Goal: Transaction & Acquisition: Purchase product/service

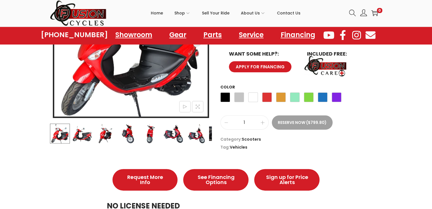
scroll to position [142, 0]
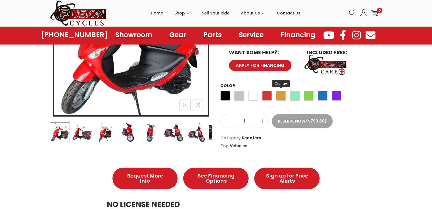
click at [277, 95] on span "Orange" at bounding box center [281, 96] width 10 height 10
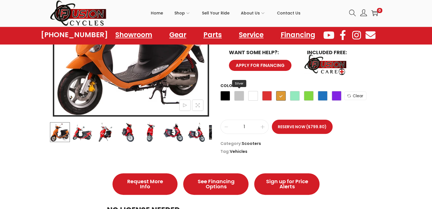
click at [242, 97] on span "Silver" at bounding box center [239, 96] width 10 height 10
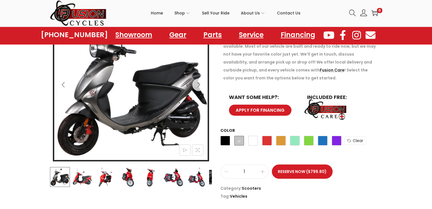
scroll to position [85, 0]
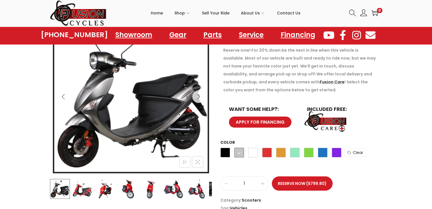
click at [209, 187] on img at bounding box center [219, 189] width 20 height 20
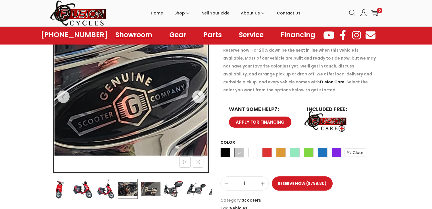
click at [150, 186] on img at bounding box center [151, 189] width 20 height 20
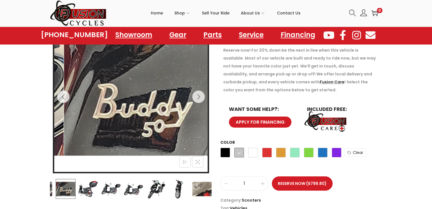
click at [151, 186] on img at bounding box center [156, 189] width 20 height 20
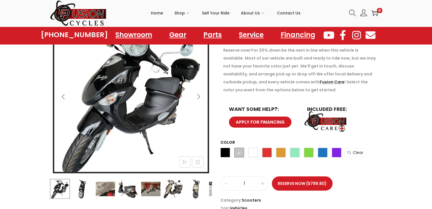
click at [152, 186] on img at bounding box center [151, 189] width 20 height 20
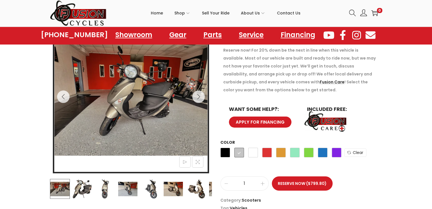
click at [156, 186] on img at bounding box center [151, 189] width 20 height 20
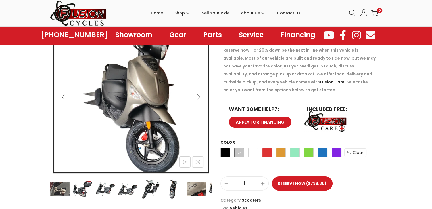
click at [64, 96] on icon "Previous" at bounding box center [64, 97] width 6 height 6
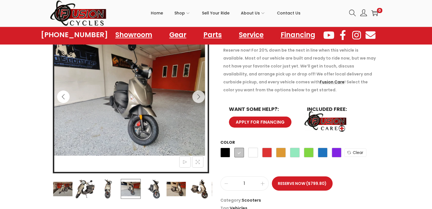
click at [64, 96] on icon "Previous" at bounding box center [64, 97] width 6 height 6
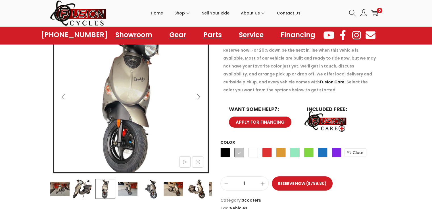
click at [64, 96] on icon "Previous" at bounding box center [64, 97] width 6 height 6
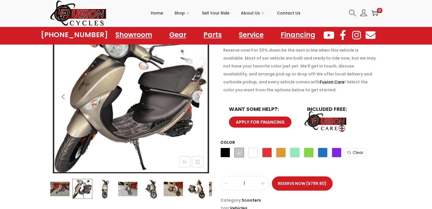
click at [64, 96] on icon "Previous" at bounding box center [64, 97] width 6 height 6
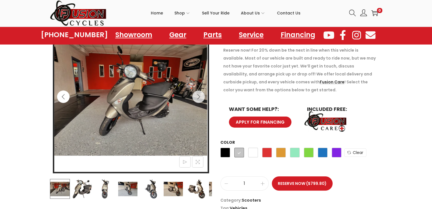
click at [64, 96] on icon "Previous" at bounding box center [64, 97] width 6 height 6
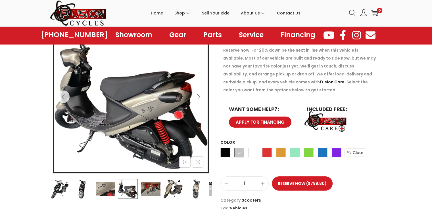
click at [69, 94] on img at bounding box center [364, 111] width 728 height 546
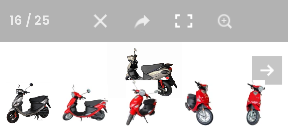
scroll to position [55, 0]
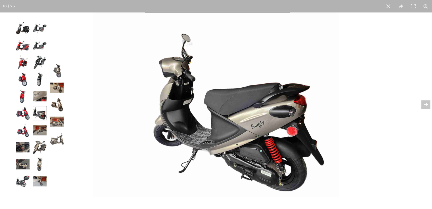
click at [231, 100] on img at bounding box center [216, 105] width 246 height 184
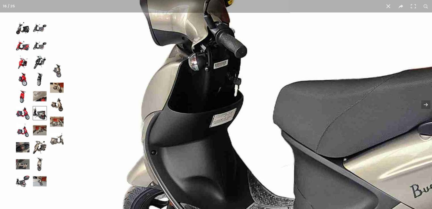
click at [274, 95] on img at bounding box center [309, 126] width 728 height 546
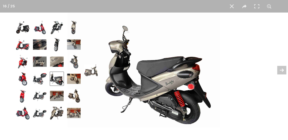
click at [127, 61] on img at bounding box center [144, 70] width 153 height 115
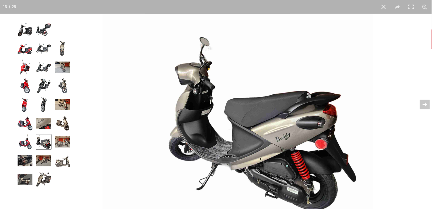
scroll to position [54, 0]
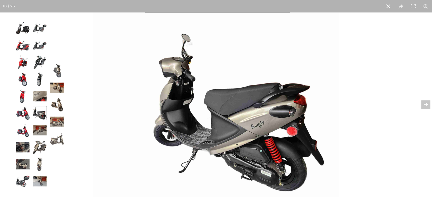
click at [388, 7] on button at bounding box center [388, 6] width 13 height 13
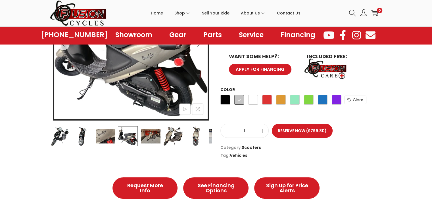
scroll to position [142, 0]
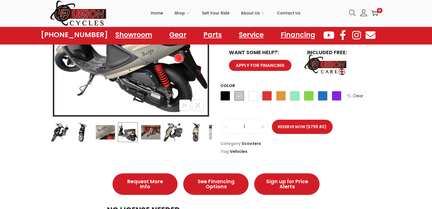
click at [172, 129] on img at bounding box center [173, 133] width 20 height 20
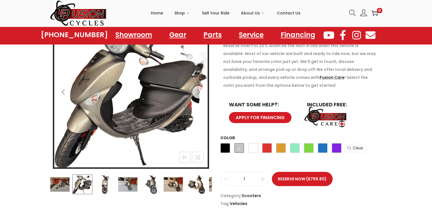
scroll to position [57, 0]
